Goal: Task Accomplishment & Management: Manage account settings

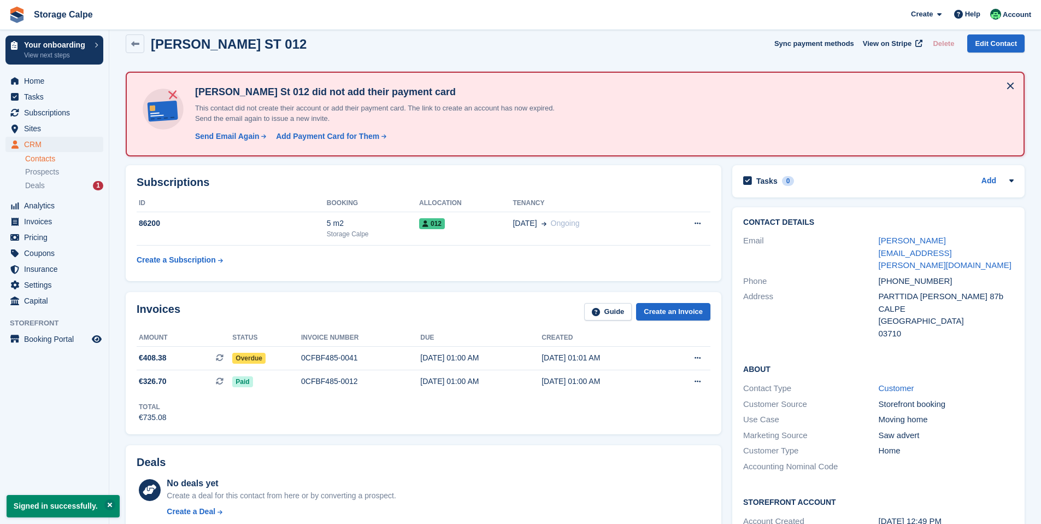
scroll to position [52, 0]
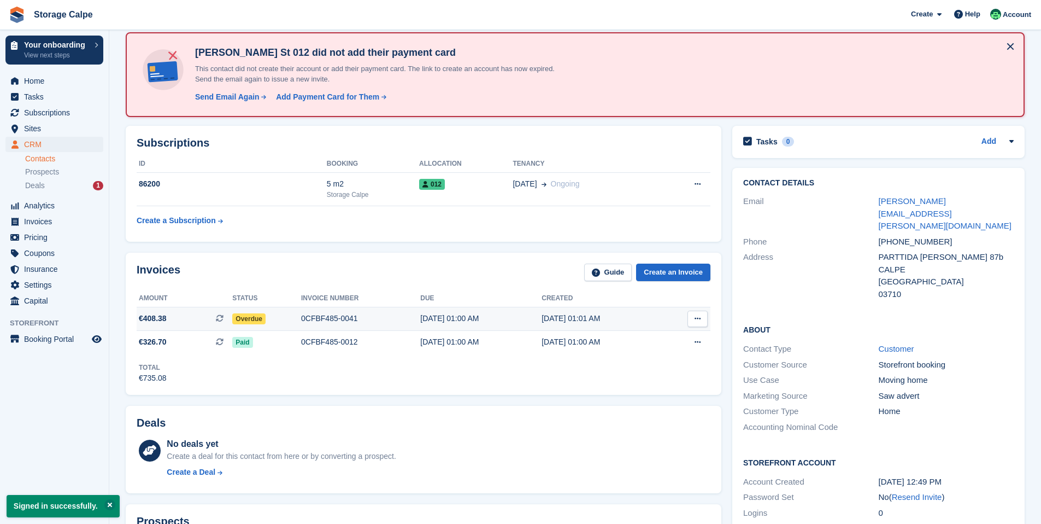
click at [260, 319] on span "Overdue" at bounding box center [248, 318] width 33 height 11
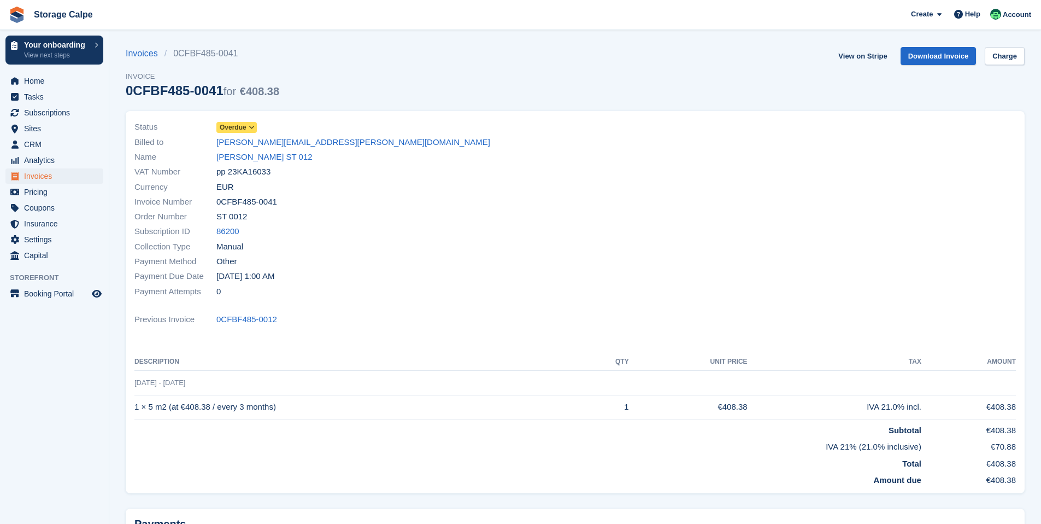
click at [242, 128] on span "Overdue" at bounding box center [233, 127] width 27 height 10
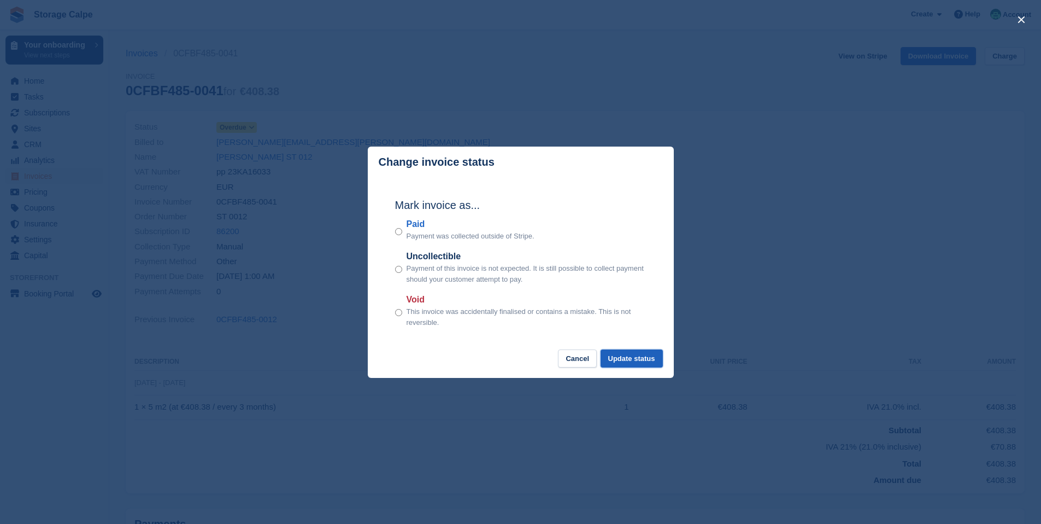
click at [618, 360] on button "Update status" at bounding box center [632, 358] width 62 height 18
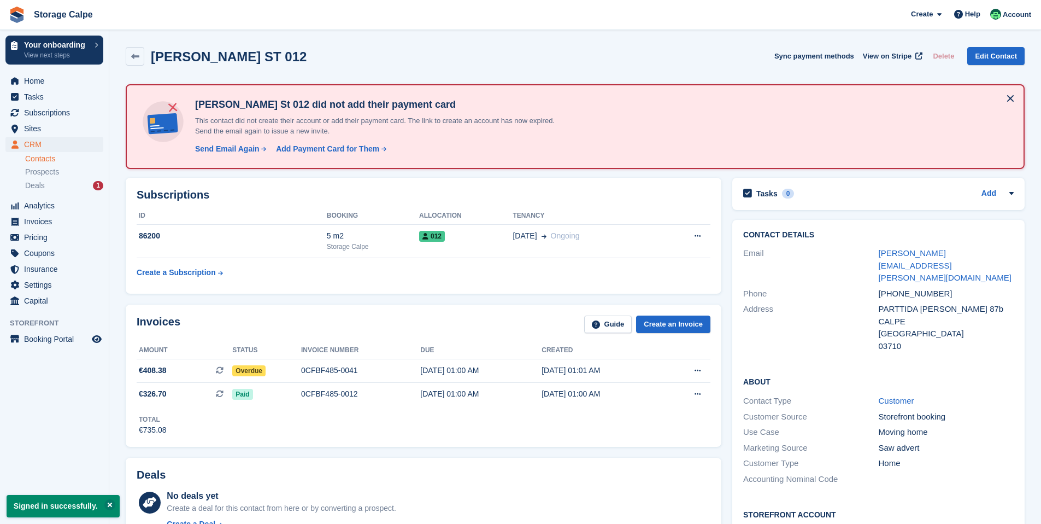
scroll to position [52, 0]
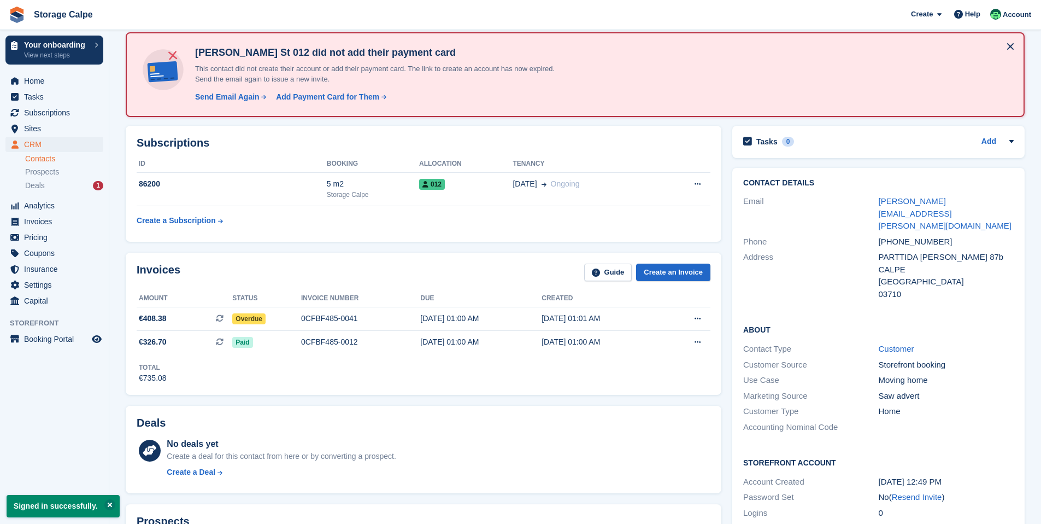
click at [1013, 43] on button at bounding box center [1010, 46] width 17 height 17
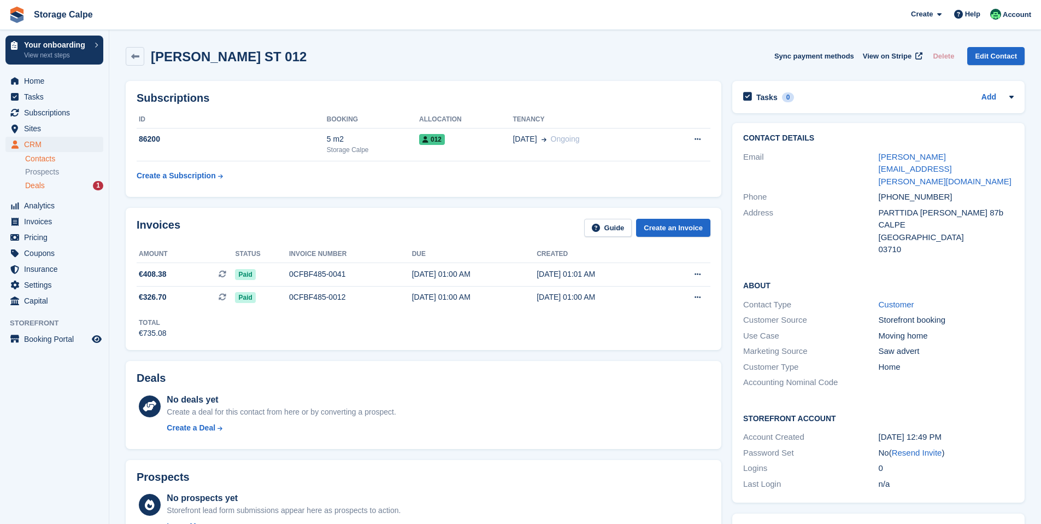
click at [77, 186] on div "Deals 1" at bounding box center [64, 185] width 78 height 10
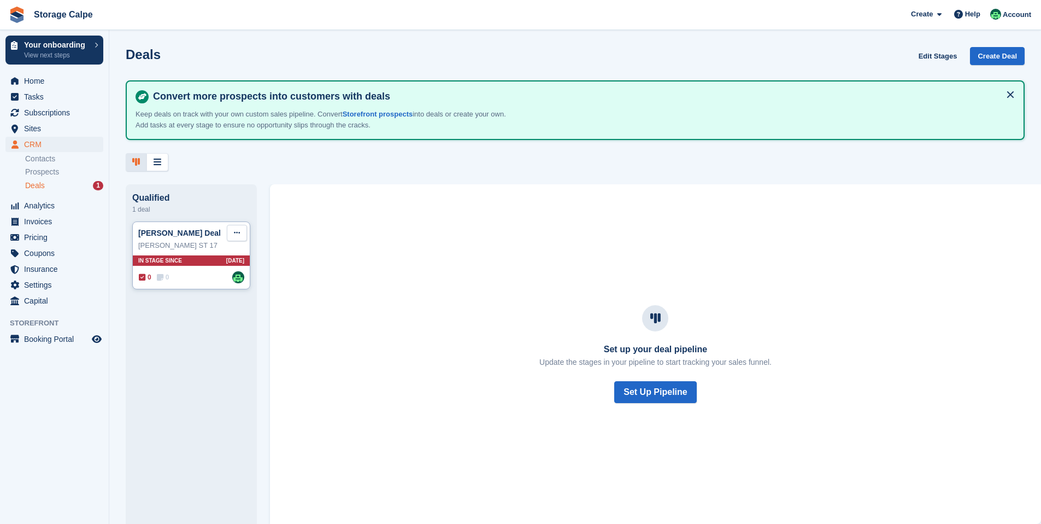
click at [237, 231] on icon at bounding box center [237, 232] width 6 height 7
click at [199, 318] on p "Delete deal" at bounding box center [194, 315] width 95 height 14
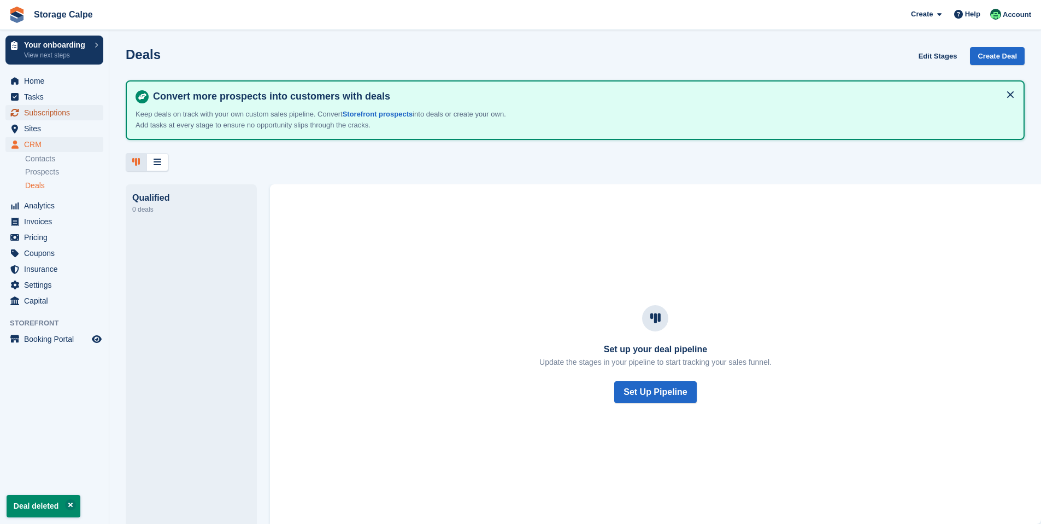
drag, startPoint x: 30, startPoint y: 104, endPoint x: 30, endPoint y: 112, distance: 7.7
click at [30, 107] on span "Subscriptions" at bounding box center [57, 112] width 66 height 15
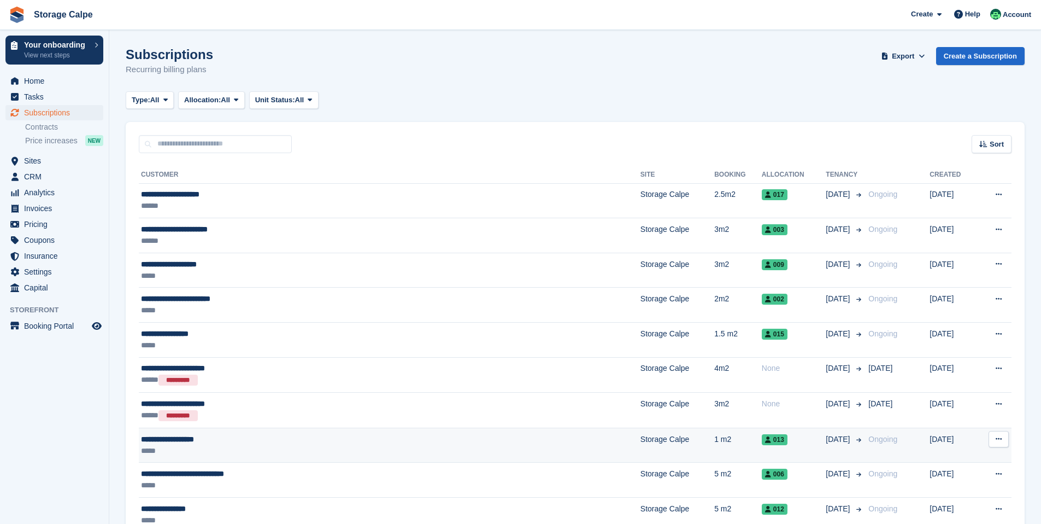
click at [297, 440] on div "**********" at bounding box center [306, 438] width 330 height 11
